Goal: Check status

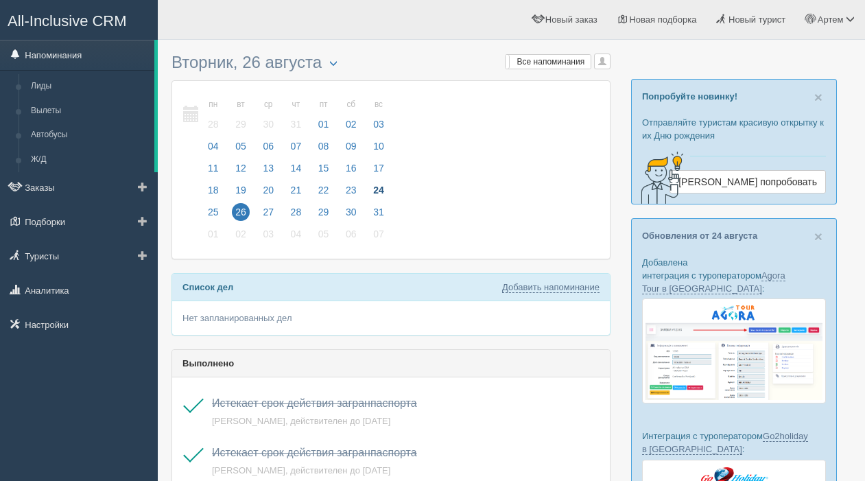
click at [57, 59] on link "Напоминания" at bounding box center [77, 55] width 154 height 30
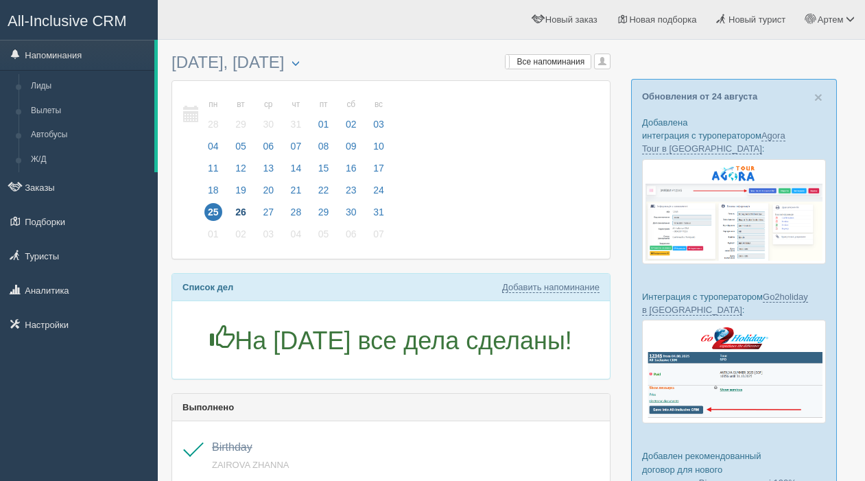
click at [250, 213] on span "26" at bounding box center [241, 212] width 18 height 18
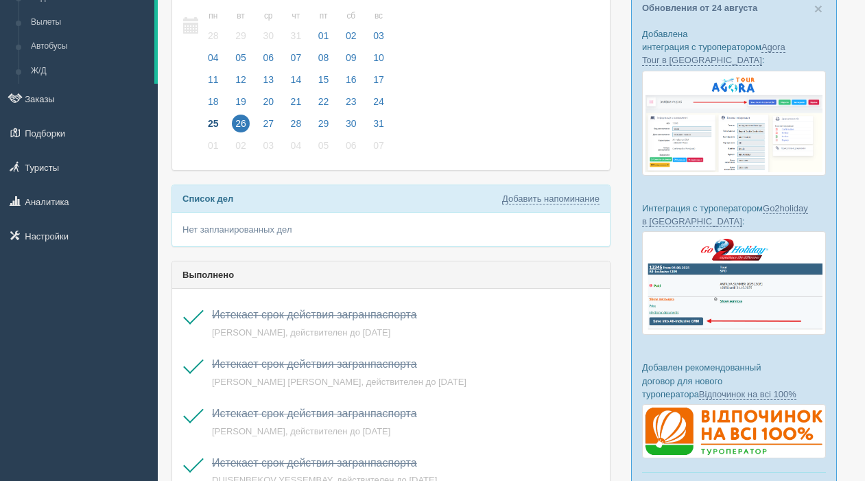
scroll to position [99, 0]
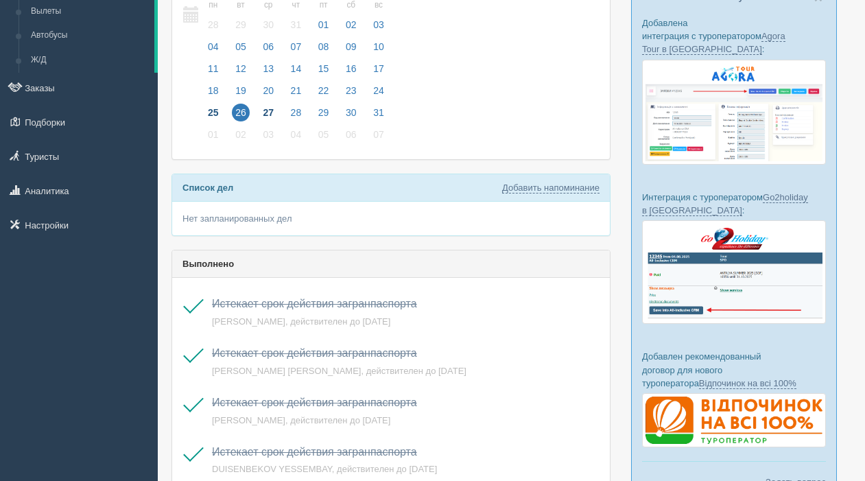
click at [270, 108] on span "27" at bounding box center [268, 113] width 18 height 18
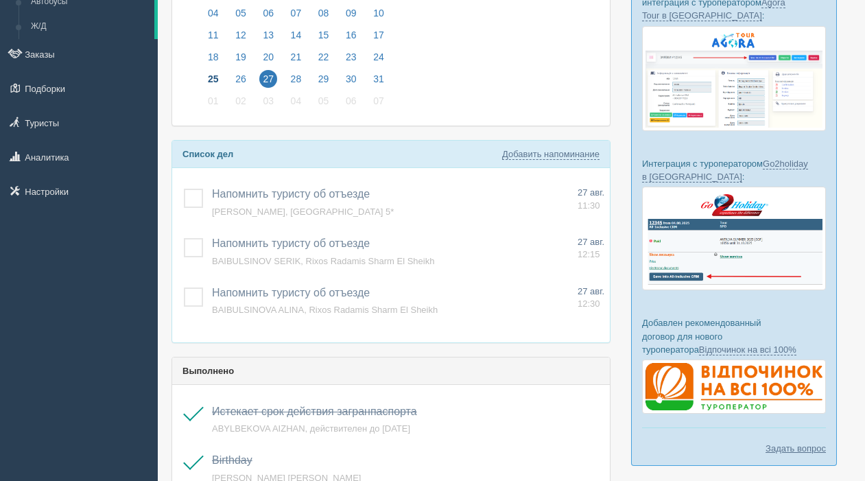
scroll to position [143, 0]
